Goal: Task Accomplishment & Management: Manage account settings

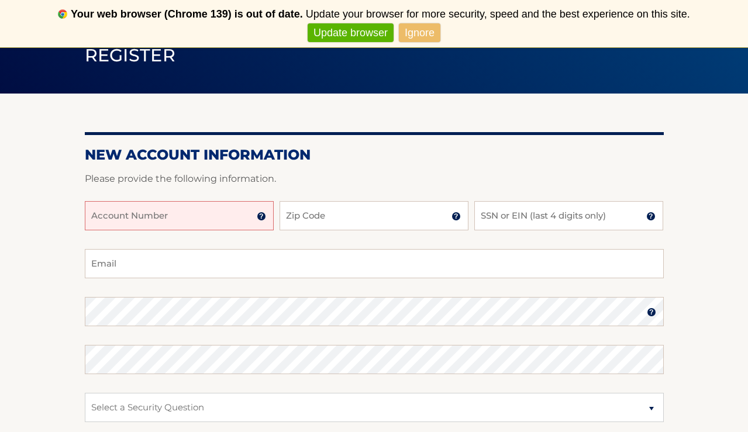
scroll to position [108, 0]
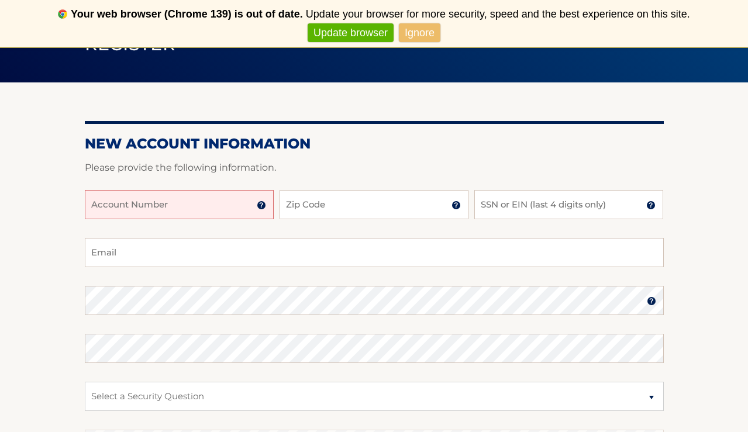
click at [263, 206] on img at bounding box center [261, 205] width 9 height 9
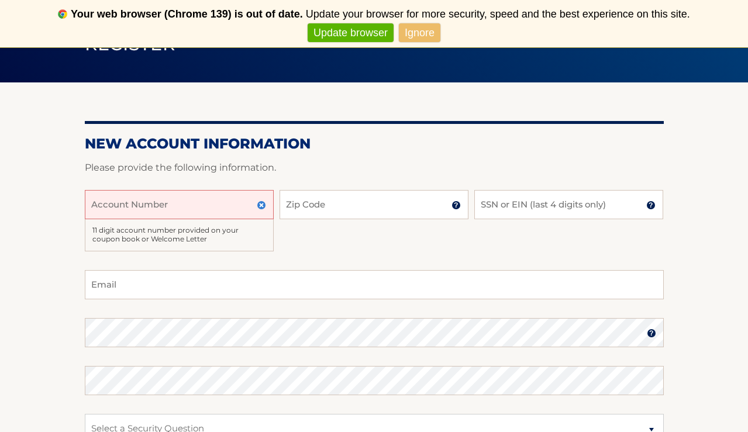
click at [189, 203] on input "Account Number" at bounding box center [179, 204] width 189 height 29
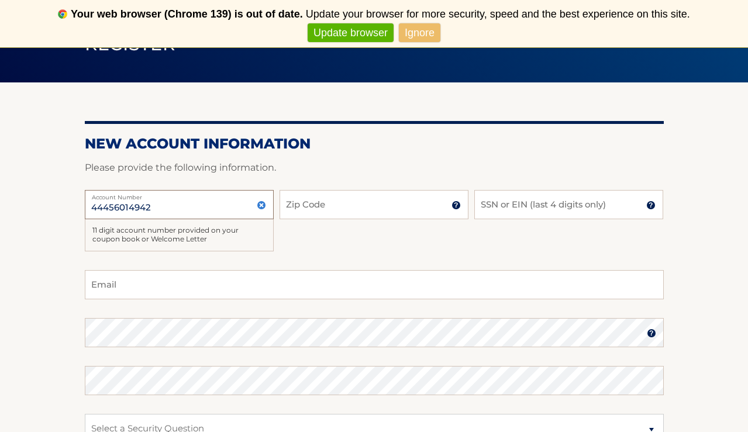
type input "44456014942"
click at [375, 206] on input "Zip Code" at bounding box center [373, 204] width 189 height 29
type input "10075"
click at [584, 210] on input "SSN or EIN (last 4 digits only)" at bounding box center [568, 204] width 189 height 29
click at [586, 198] on input "SSN or EIN (last 4 digits only)" at bounding box center [568, 204] width 189 height 29
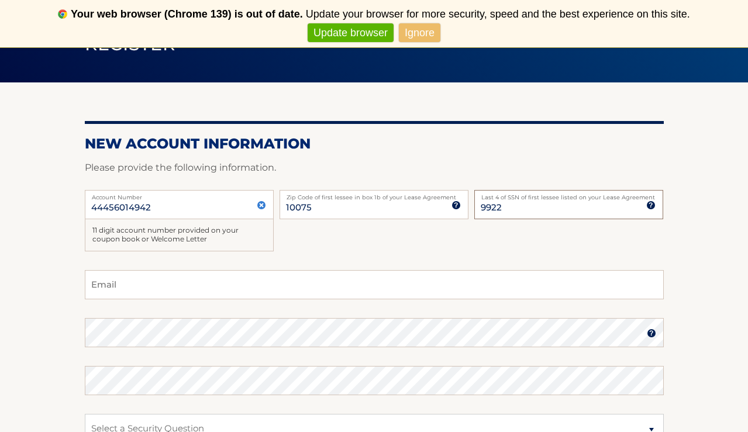
type input "9922"
click at [311, 284] on input "Email" at bounding box center [374, 284] width 579 height 29
type input "wikuhel@aol.com"
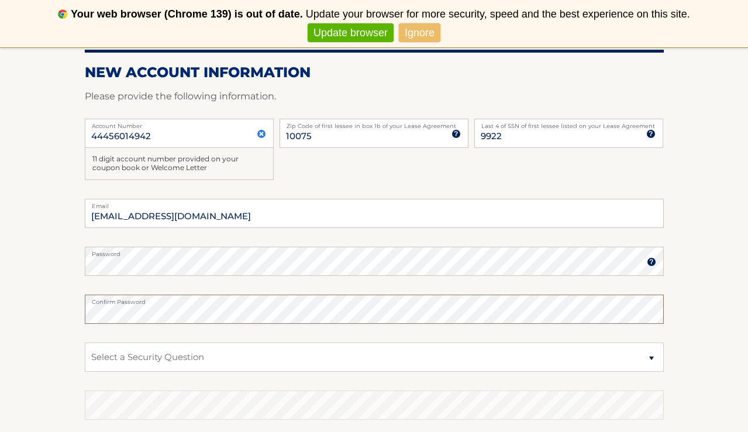
scroll to position [181, 0]
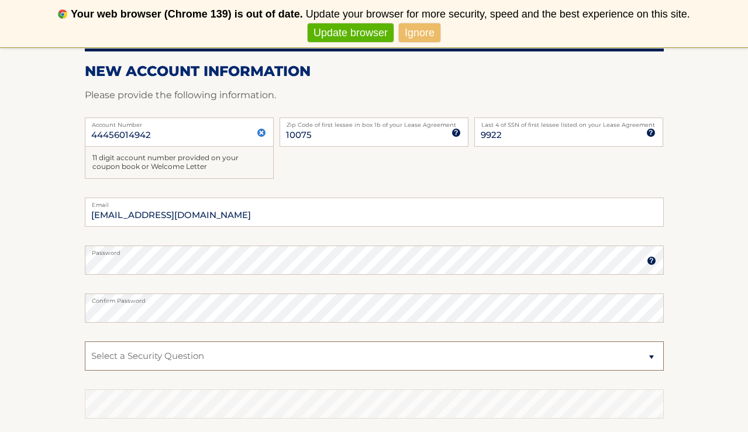
click at [230, 356] on select "Select a Security Question What was the name of your elementary school? What is…" at bounding box center [374, 355] width 579 height 29
select select "3"
click at [85, 341] on select "Select a Security Question What was the name of your elementary school? What is…" at bounding box center [374, 355] width 579 height 29
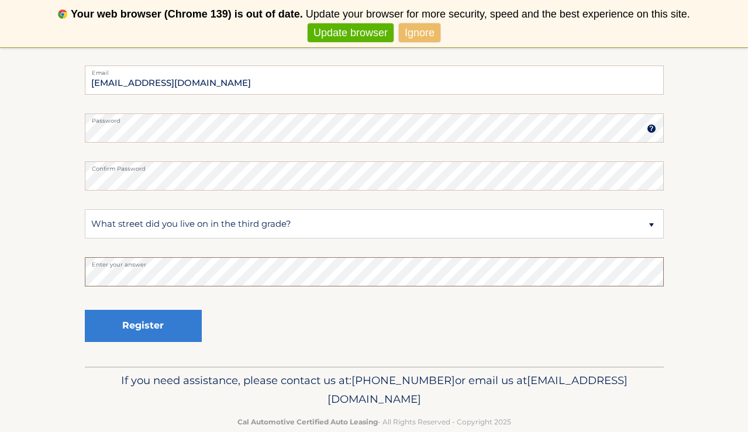
scroll to position [315, 0]
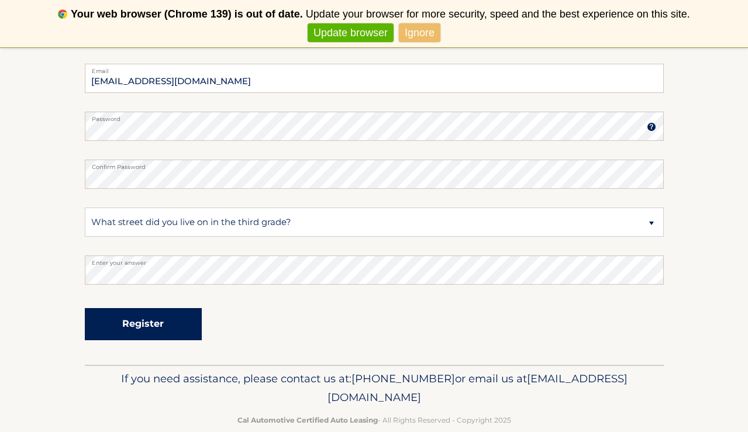
click at [162, 322] on button "Register" at bounding box center [143, 324] width 117 height 32
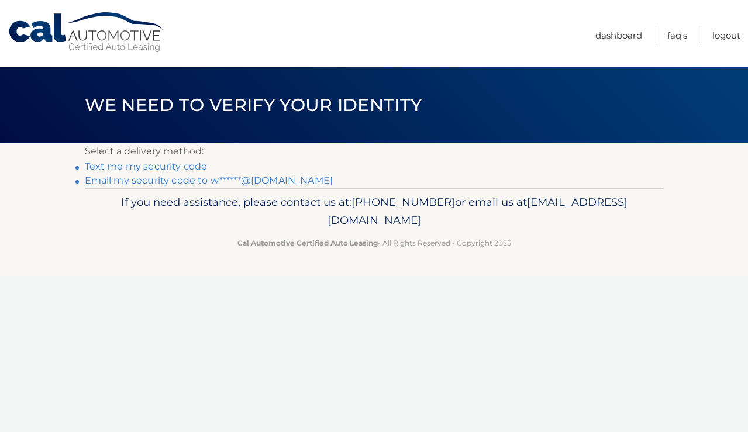
click at [164, 167] on link "Text me my security code" at bounding box center [146, 166] width 123 height 11
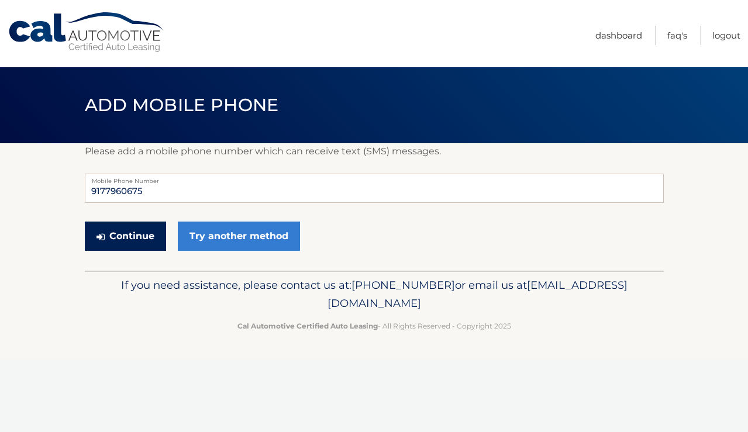
click at [126, 235] on button "Continue" at bounding box center [125, 236] width 81 height 29
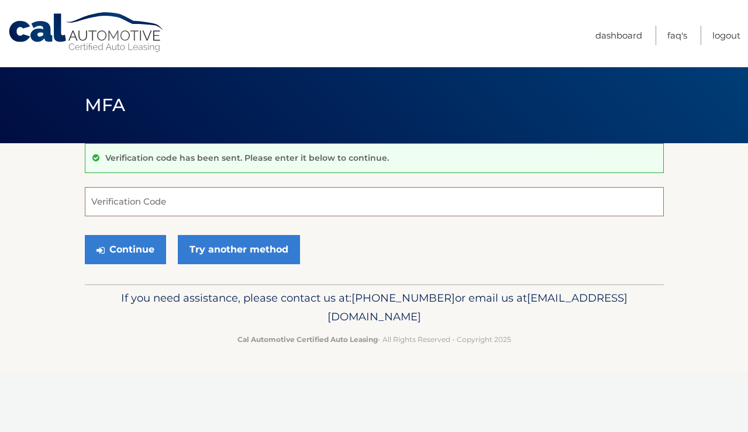
click at [147, 203] on input "Verification Code" at bounding box center [374, 201] width 579 height 29
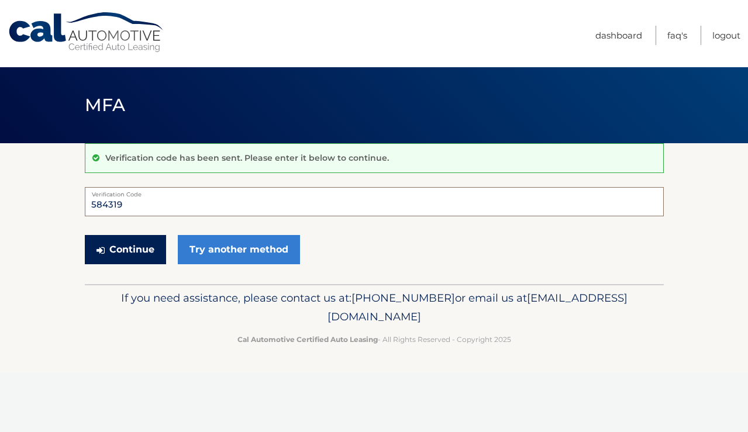
type input "584319"
click at [109, 250] on button "Continue" at bounding box center [125, 249] width 81 height 29
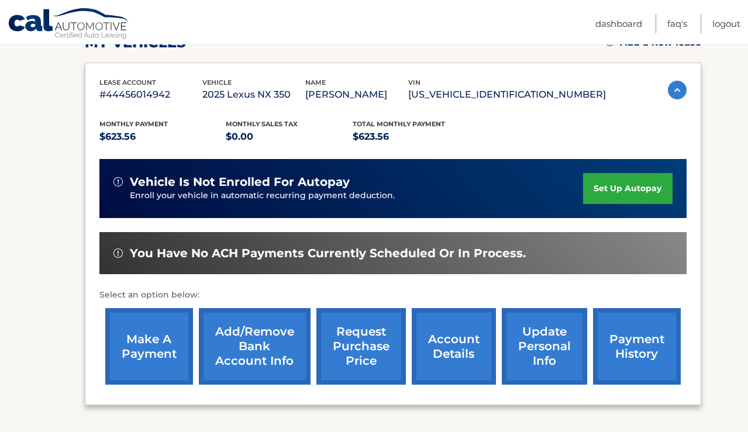
scroll to position [181, 0]
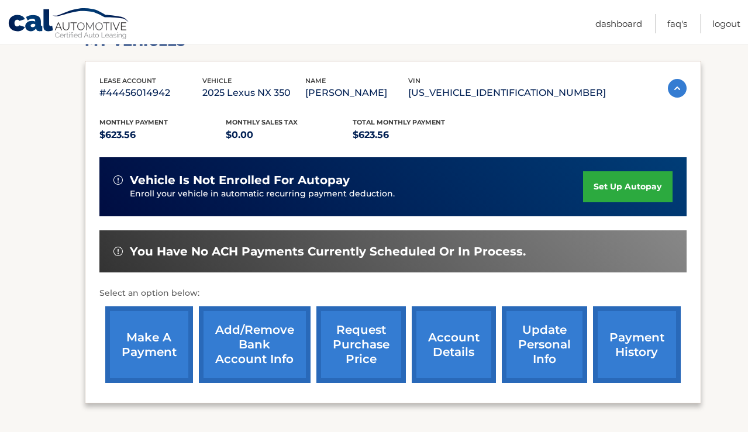
click at [621, 185] on link "set up autopay" at bounding box center [627, 186] width 89 height 31
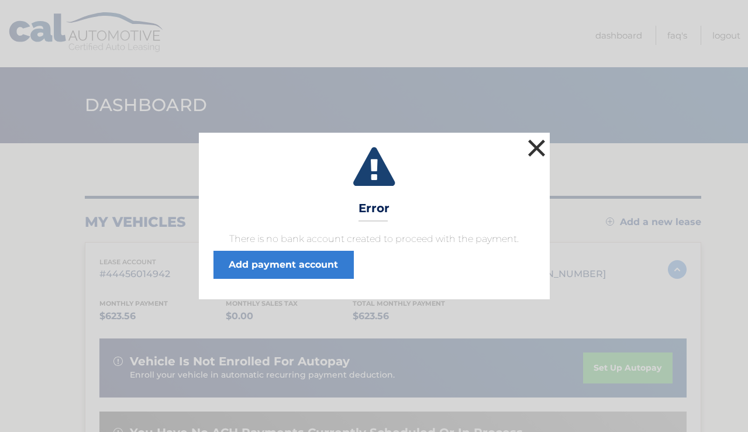
click at [534, 144] on button "×" at bounding box center [536, 147] width 23 height 23
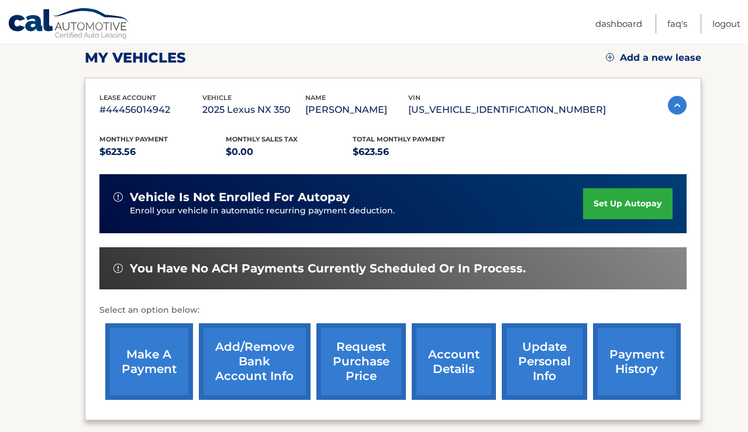
scroll to position [172, 0]
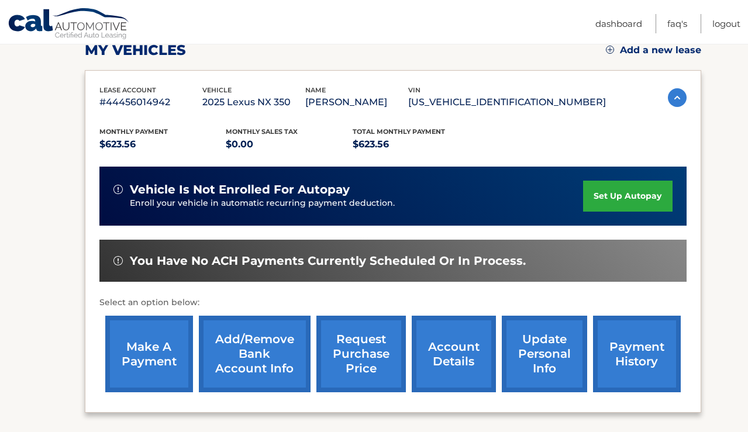
click at [610, 195] on link "set up autopay" at bounding box center [627, 196] width 89 height 31
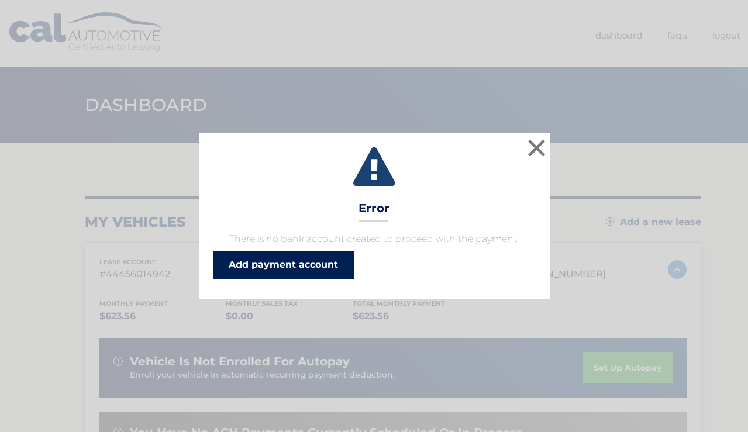
click at [294, 265] on link "Add payment account" at bounding box center [283, 265] width 140 height 28
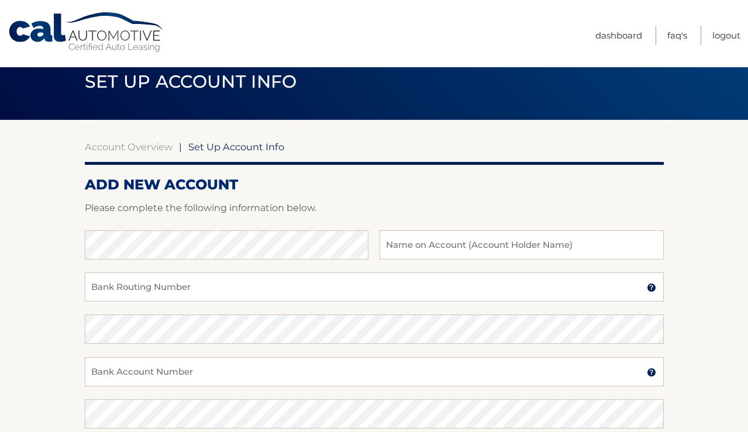
scroll to position [30, 0]
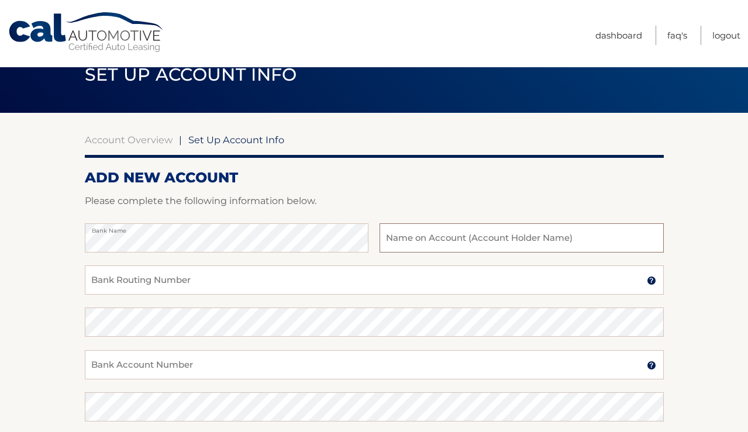
click at [431, 241] on input "text" at bounding box center [521, 237] width 284 height 29
type input "[PERSON_NAME]"
click at [248, 282] on input "Bank Routing Number" at bounding box center [374, 279] width 579 height 29
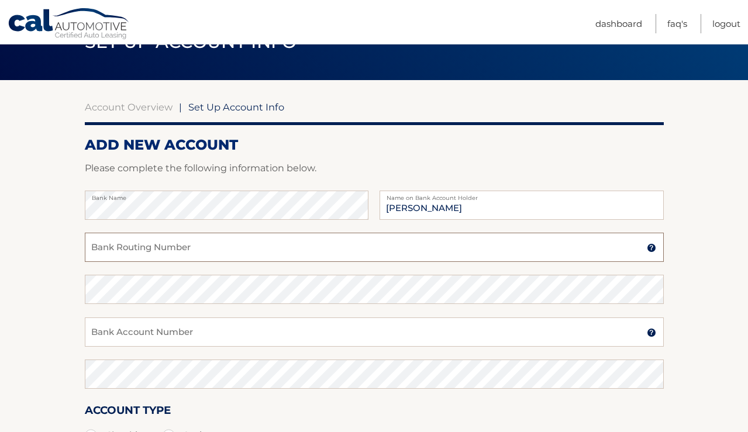
scroll to position [68, 0]
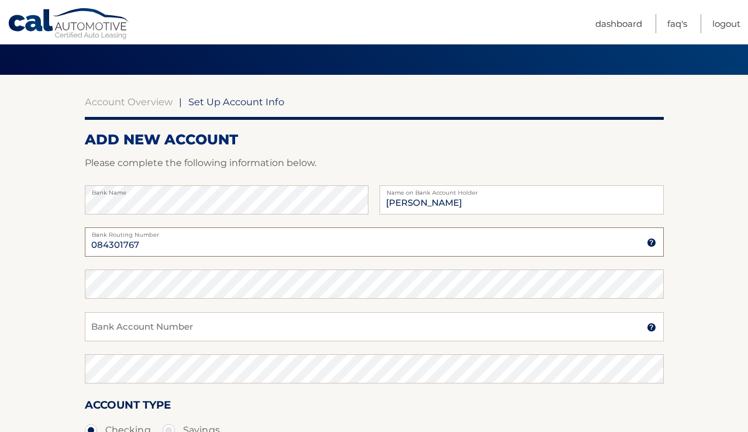
type input "084301767"
click at [253, 330] on input "Bank Account Number" at bounding box center [374, 326] width 579 height 29
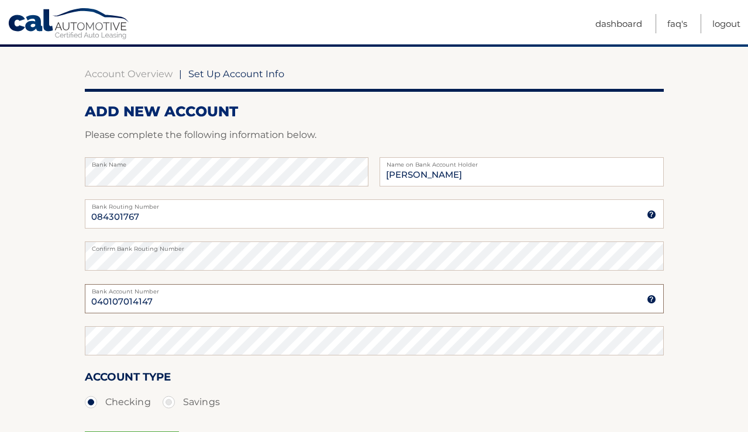
scroll to position [98, 0]
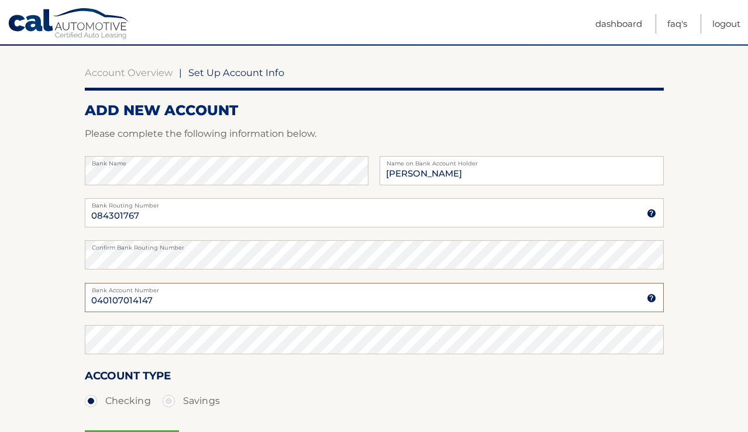
type input "040107014147"
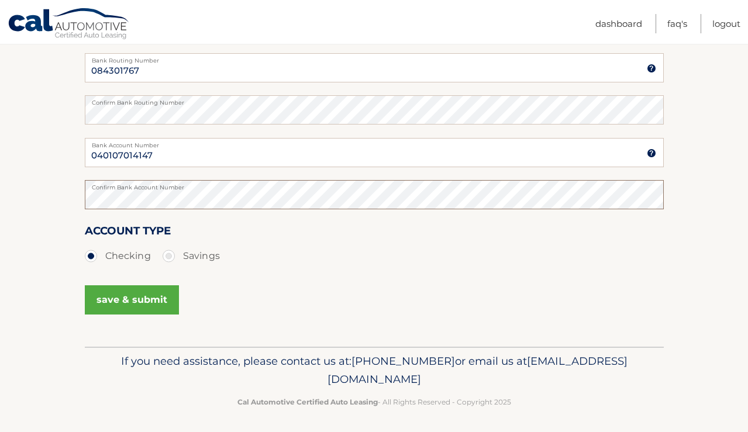
scroll to position [246, 0]
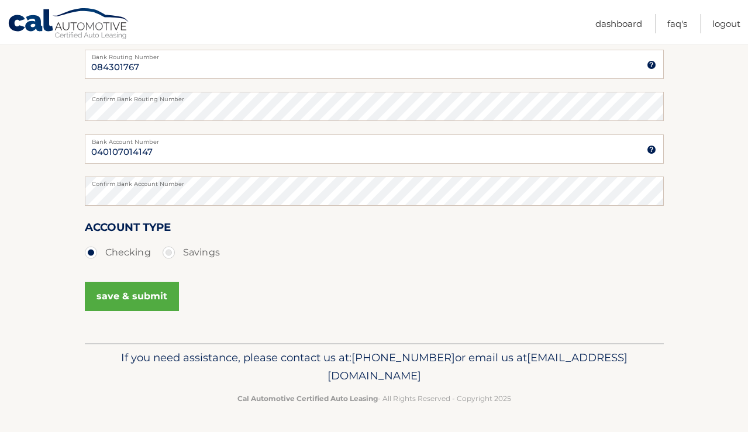
click at [116, 298] on button "save & submit" at bounding box center [132, 296] width 94 height 29
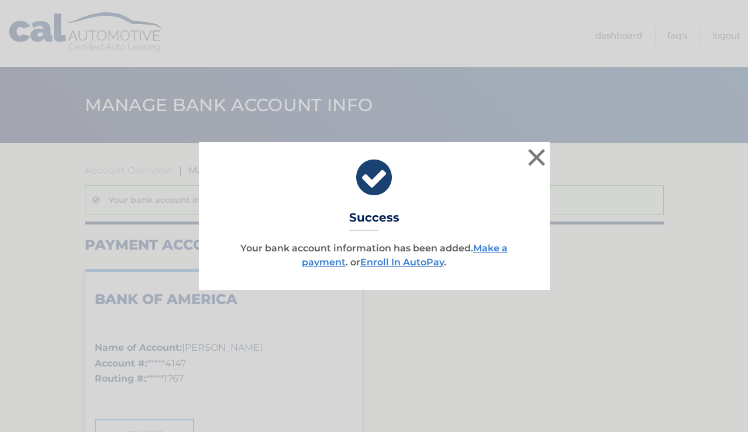
click at [446, 388] on div "× Success Your bank account information has been added. Make a payment . or Enr…" at bounding box center [374, 216] width 748 height 432
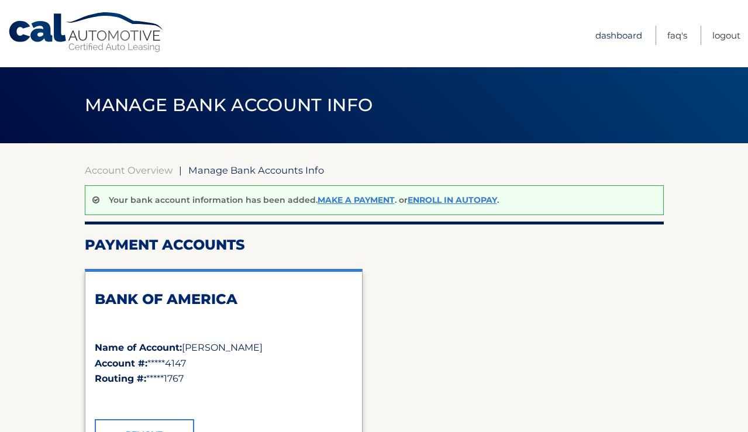
click at [610, 36] on link "Dashboard" at bounding box center [618, 35] width 47 height 19
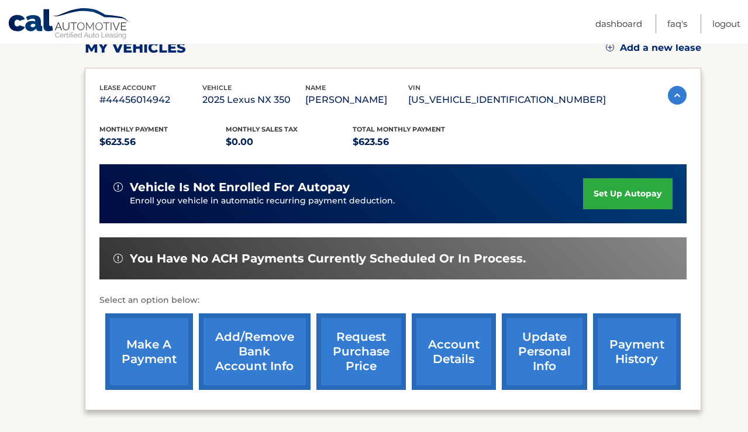
scroll to position [177, 0]
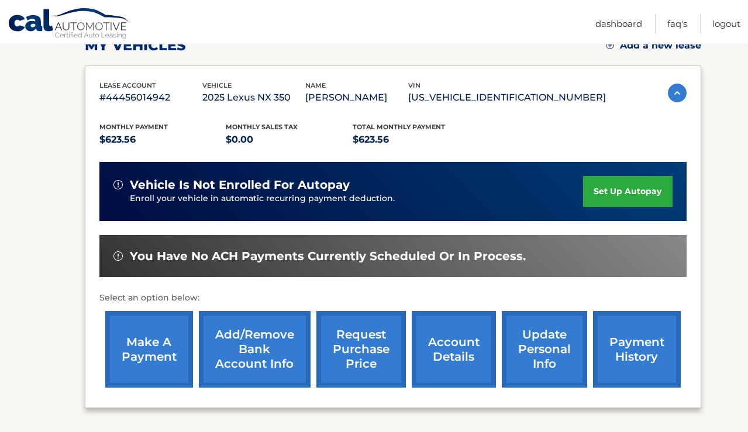
click at [609, 194] on link "set up autopay" at bounding box center [627, 191] width 89 height 31
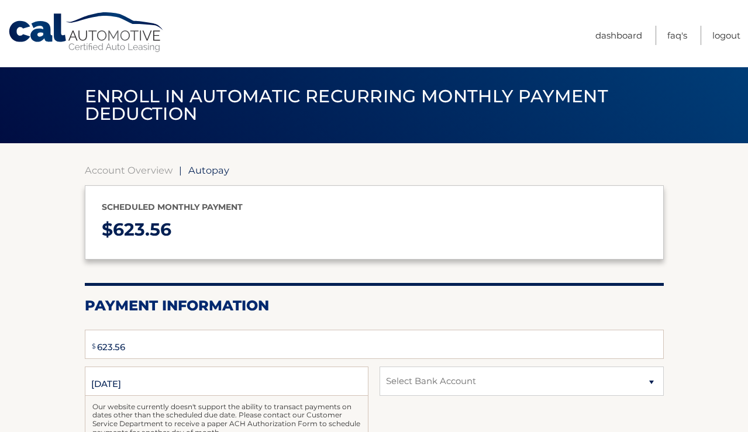
select select "YWUyMGM0M2UtY2M0NS00ZTc2LWI4NjYtMjIyNDk0MzU0OGJm"
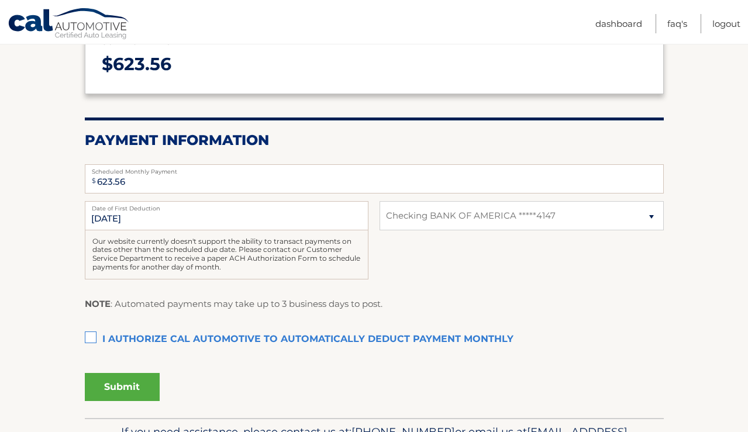
scroll to position [167, 0]
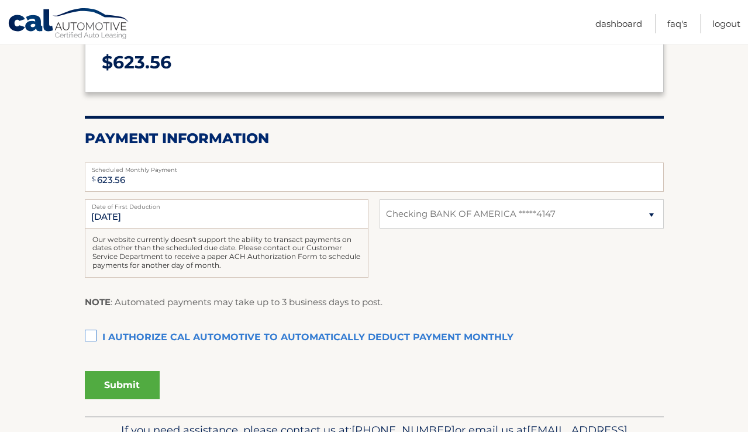
click at [91, 335] on label "I authorize cal automotive to automatically deduct payment monthly This checkbo…" at bounding box center [374, 337] width 579 height 23
click at [0, 0] on input "I authorize cal automotive to automatically deduct payment monthly This checkbo…" at bounding box center [0, 0] width 0 height 0
click at [114, 388] on button "Submit" at bounding box center [122, 385] width 75 height 28
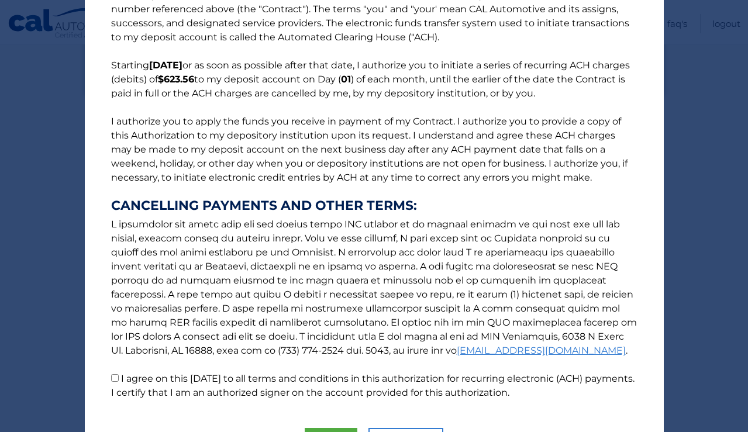
scroll to position [0, 0]
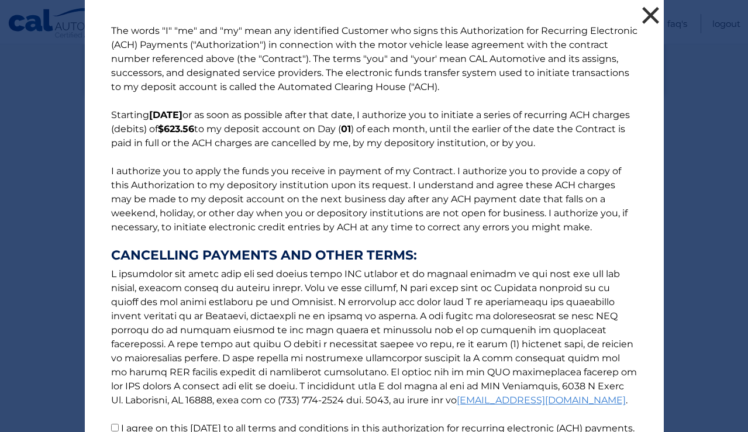
click at [648, 13] on button "×" at bounding box center [650, 15] width 23 height 23
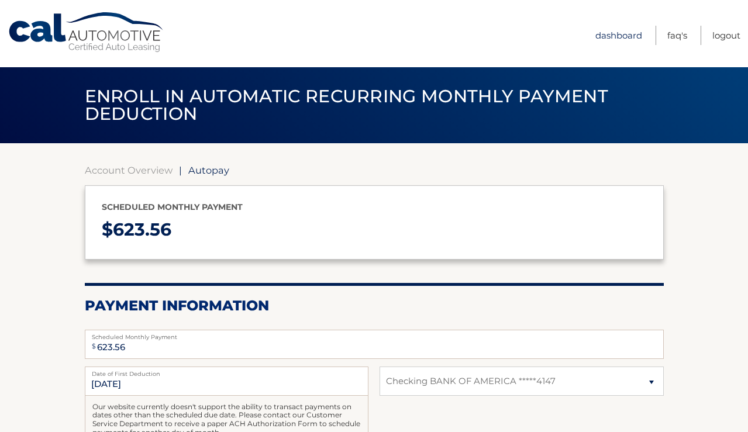
click at [609, 32] on link "Dashboard" at bounding box center [618, 35] width 47 height 19
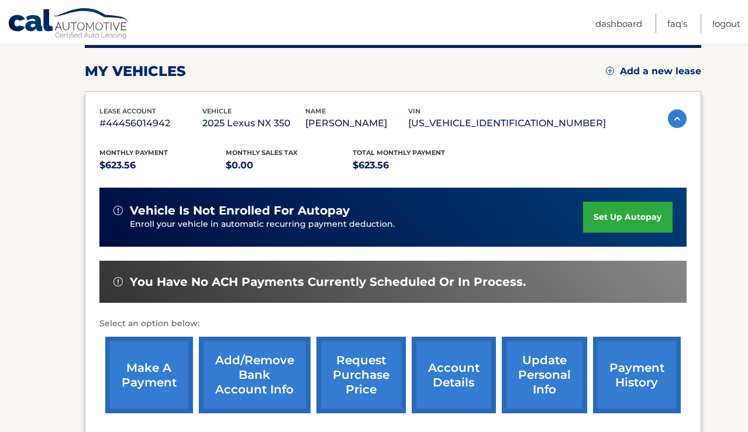
scroll to position [157, 0]
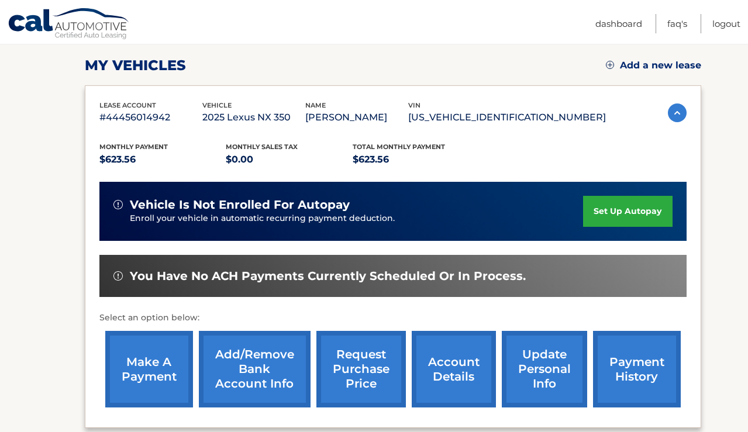
click at [143, 371] on link "make a payment" at bounding box center [149, 369] width 88 height 77
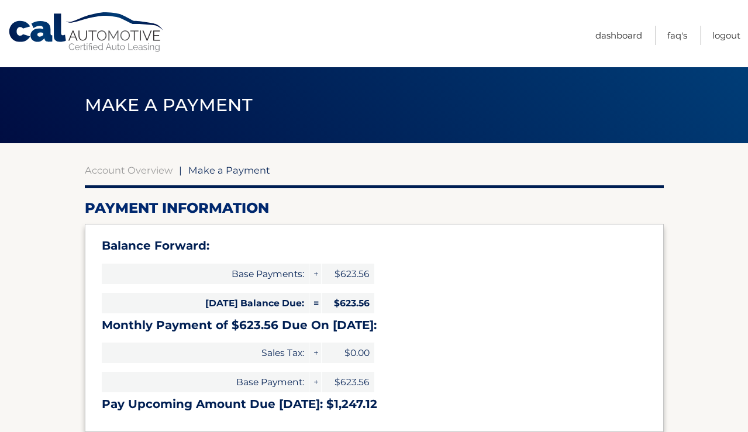
select select "YWUyMGM0M2UtY2M0NS00ZTc2LWI4NjYtMjIyNDk0MzU0OGJm"
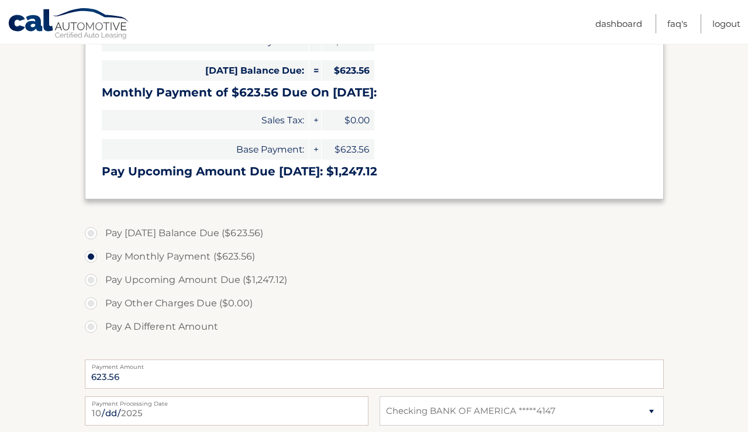
scroll to position [235, 0]
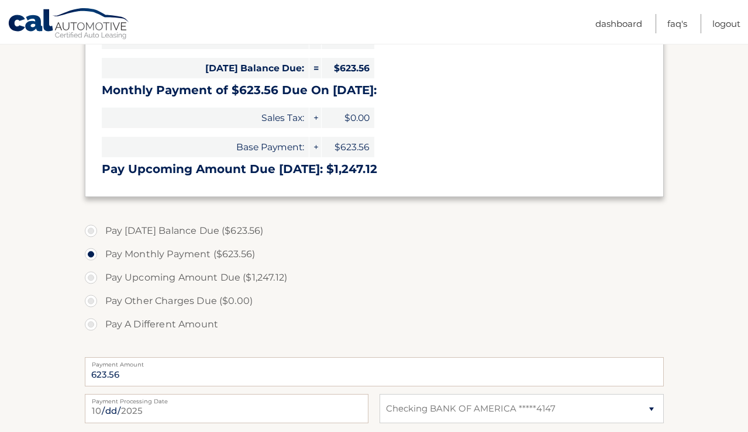
click at [91, 229] on label "Pay Today's Balance Due ($623.56)" at bounding box center [374, 230] width 579 height 23
click at [91, 229] on input "Pay Today's Balance Due ($623.56)" at bounding box center [95, 228] width 12 height 19
radio input "true"
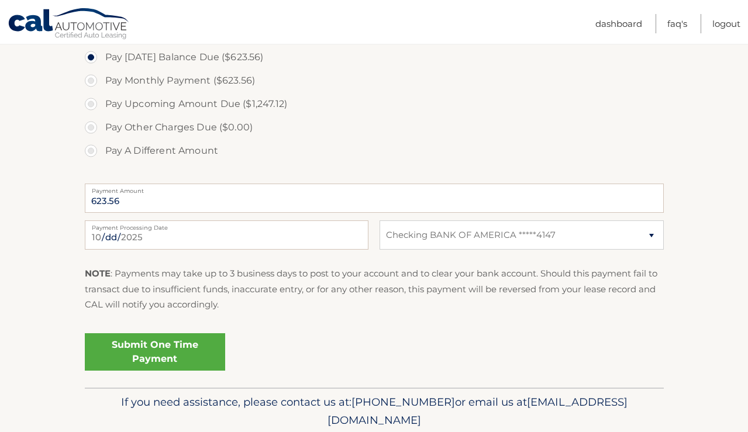
scroll to position [410, 0]
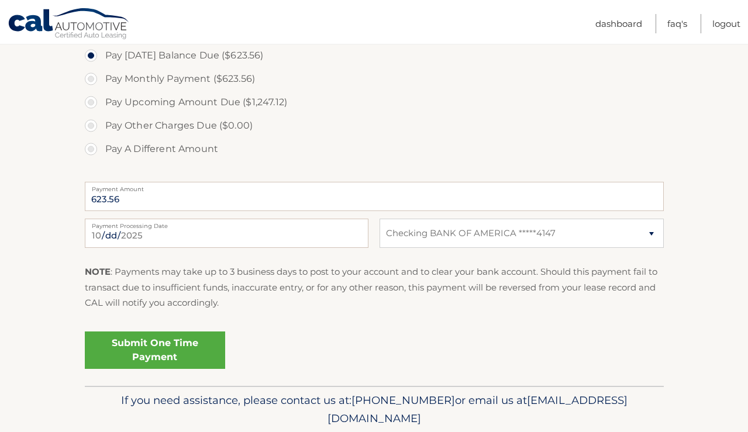
click at [146, 349] on link "Submit One Time Payment" at bounding box center [155, 349] width 140 height 37
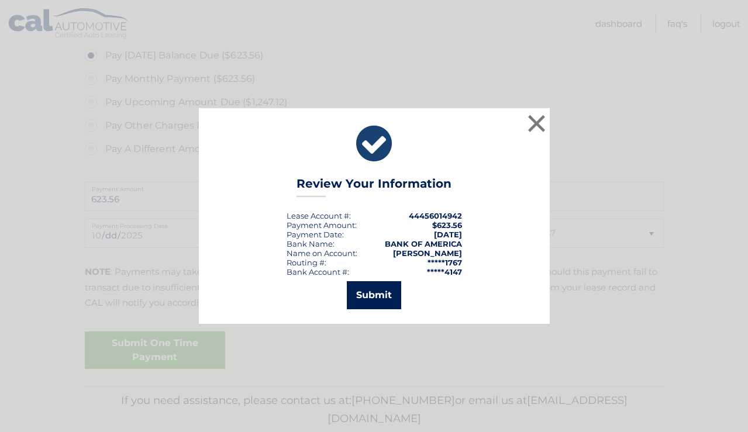
click at [376, 296] on button "Submit" at bounding box center [374, 295] width 54 height 28
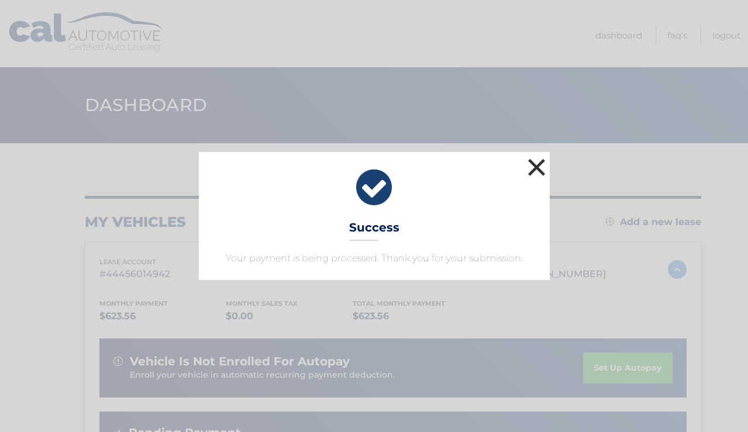
click at [534, 170] on button "×" at bounding box center [536, 167] width 23 height 23
